Goal: Check status: Check status

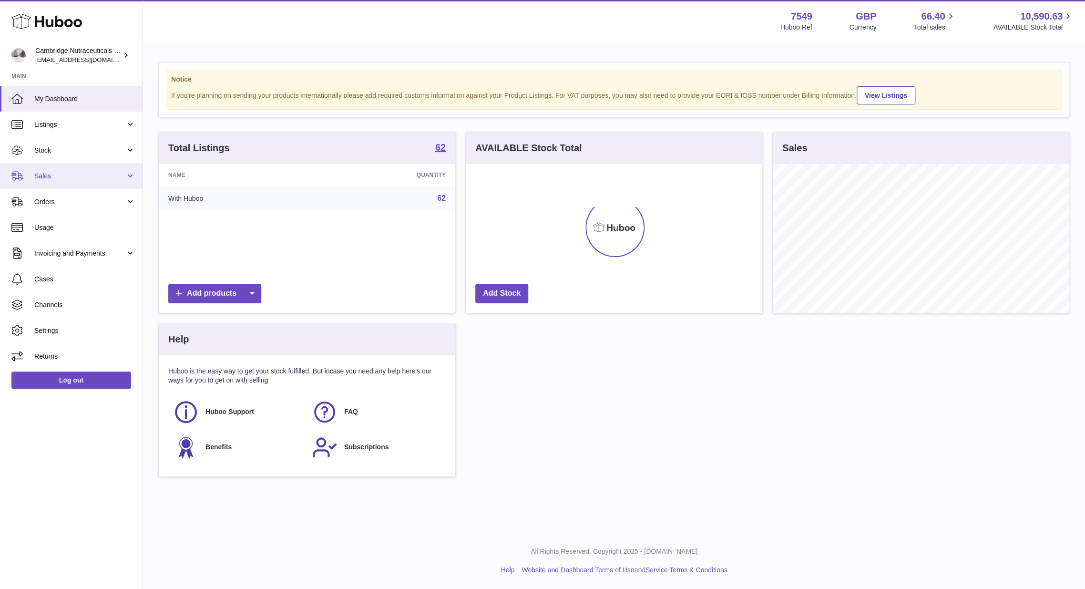
click at [50, 169] on link "Sales" at bounding box center [71, 176] width 143 height 26
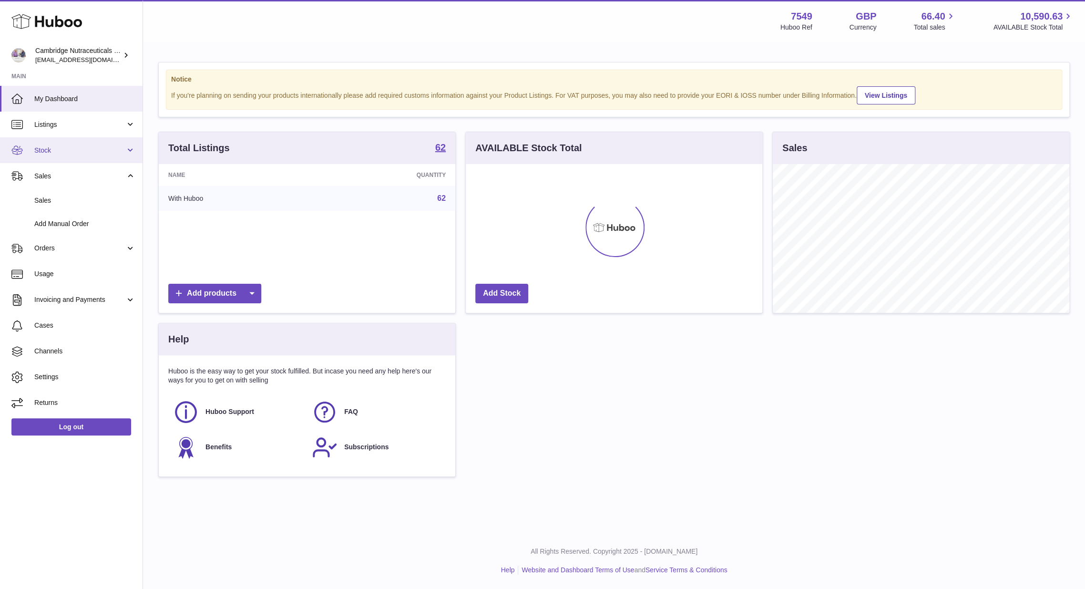
click at [75, 153] on span "Stock" at bounding box center [79, 150] width 91 height 9
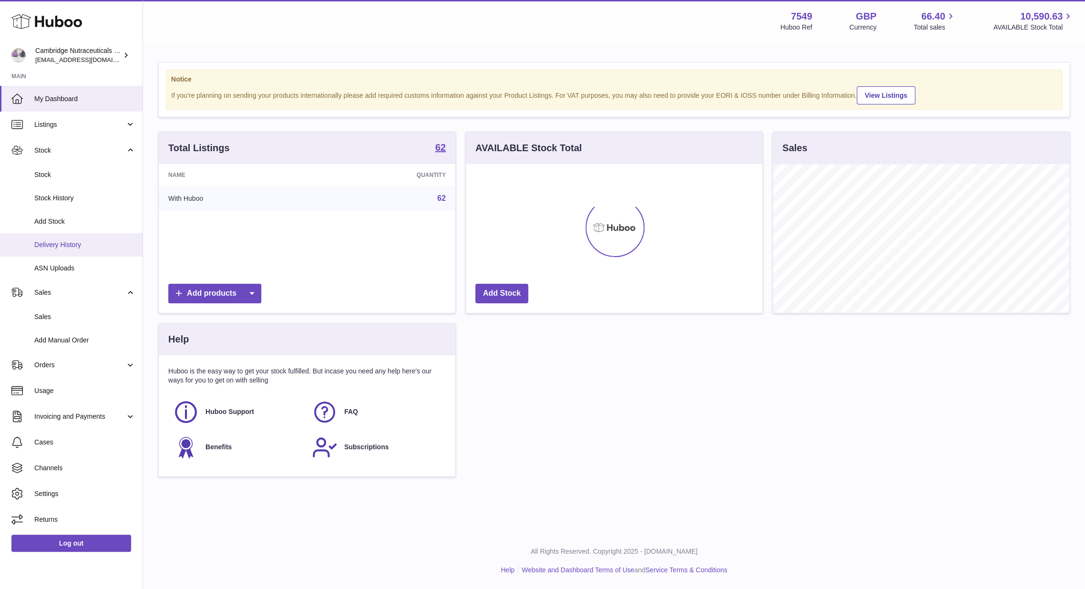
click at [60, 238] on link "Delivery History" at bounding box center [71, 244] width 143 height 23
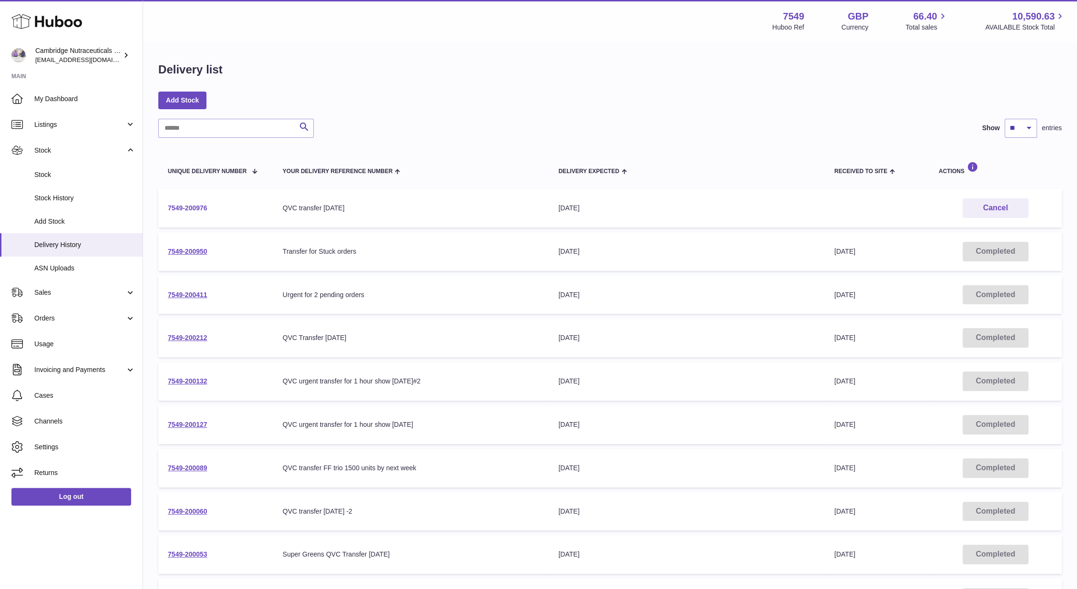
click at [193, 206] on link "7549-200976" at bounding box center [188, 208] width 40 height 8
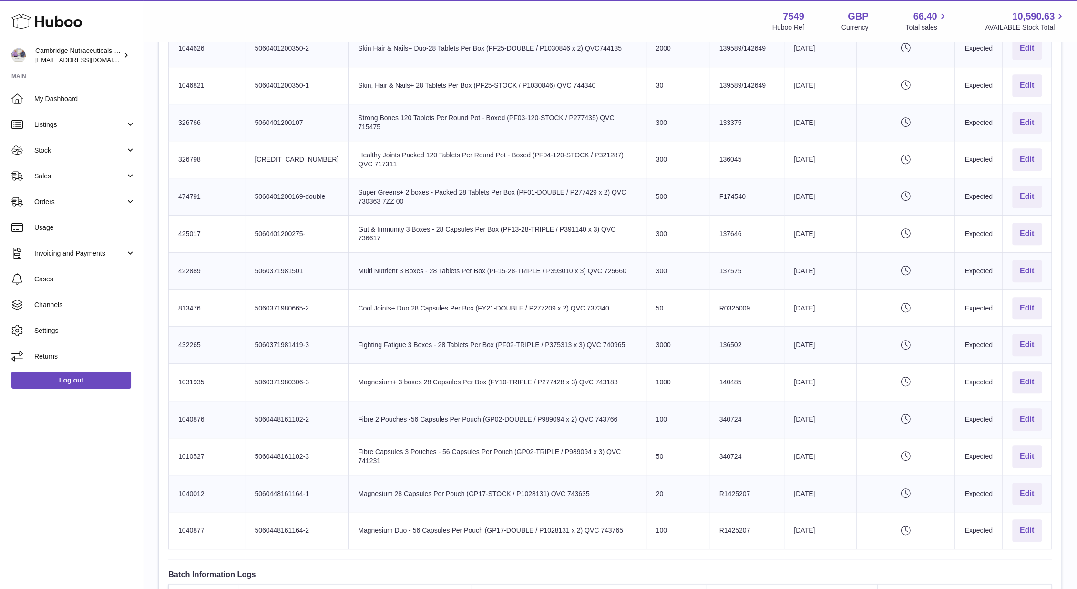
scroll to position [423, 0]
